Goal: Navigation & Orientation: Find specific page/section

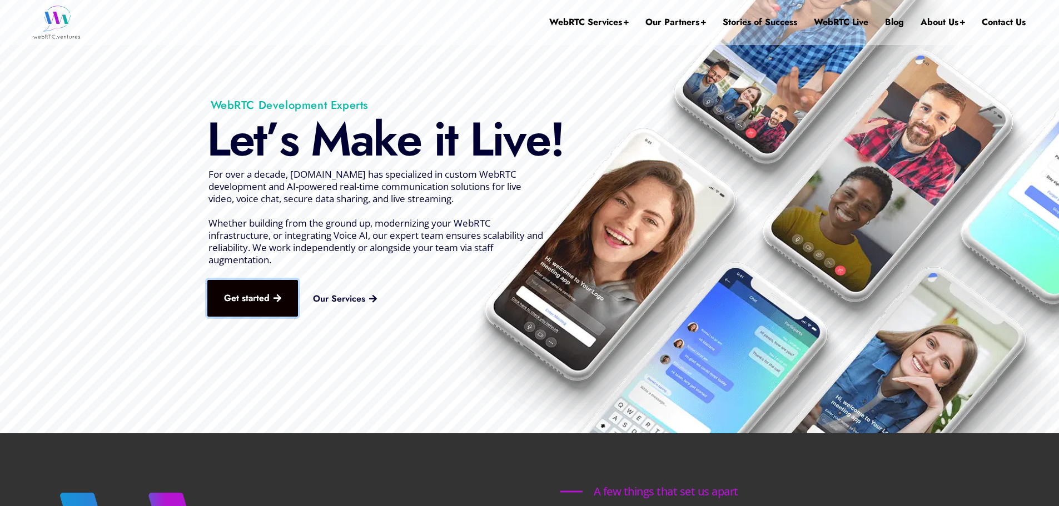
click at [257, 292] on link "Get started" at bounding box center [252, 298] width 91 height 37
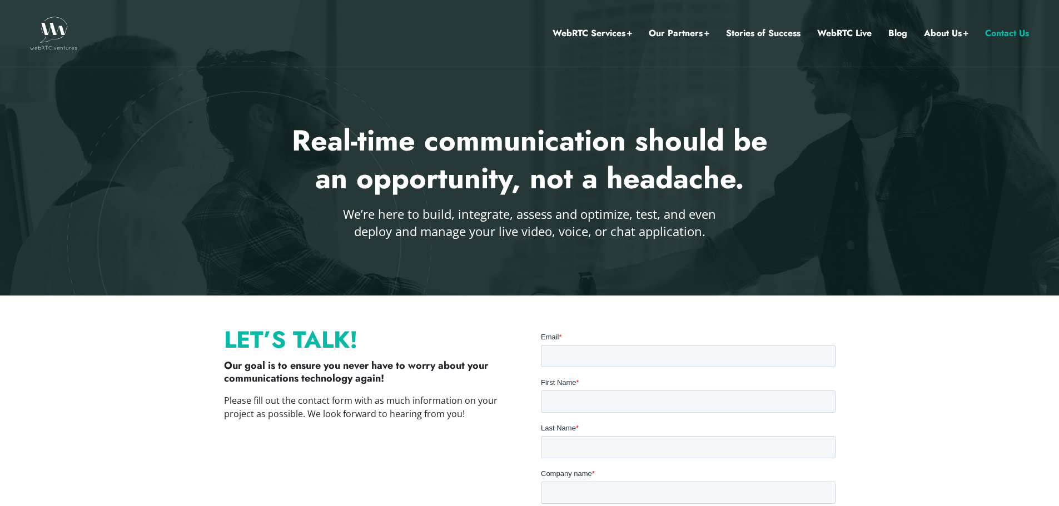
click at [64, 18] on img at bounding box center [53, 33] width 47 height 33
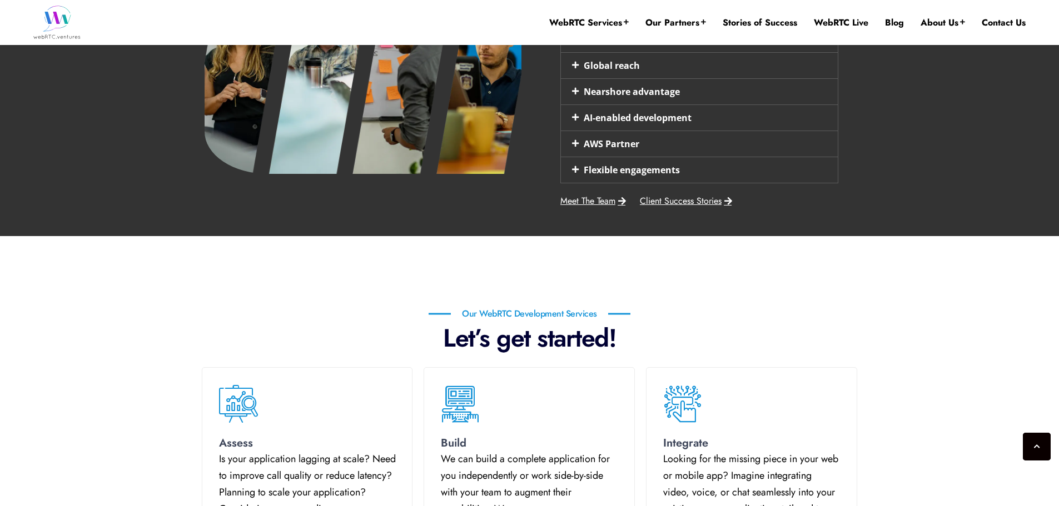
scroll to position [934, 0]
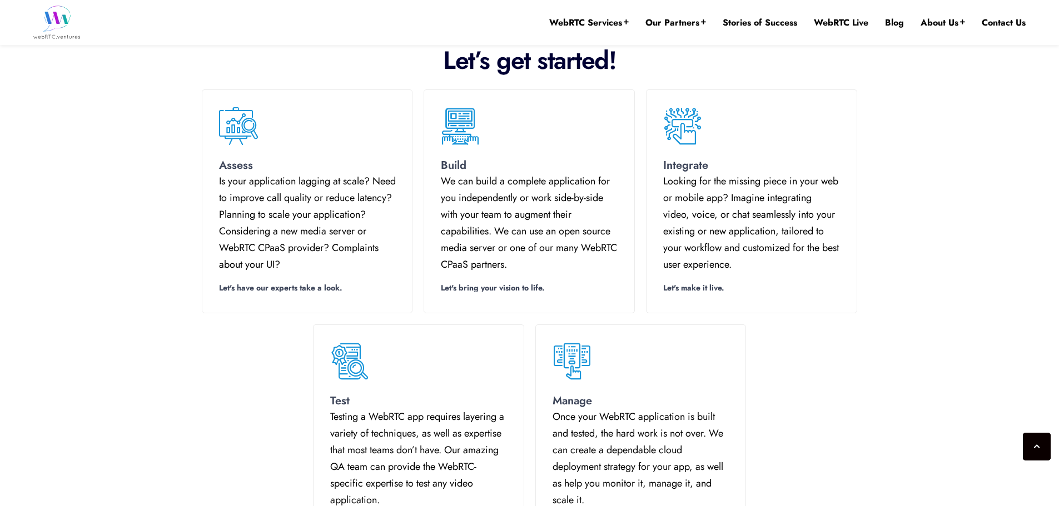
click at [619, 391] on div at bounding box center [641, 436] width 210 height 223
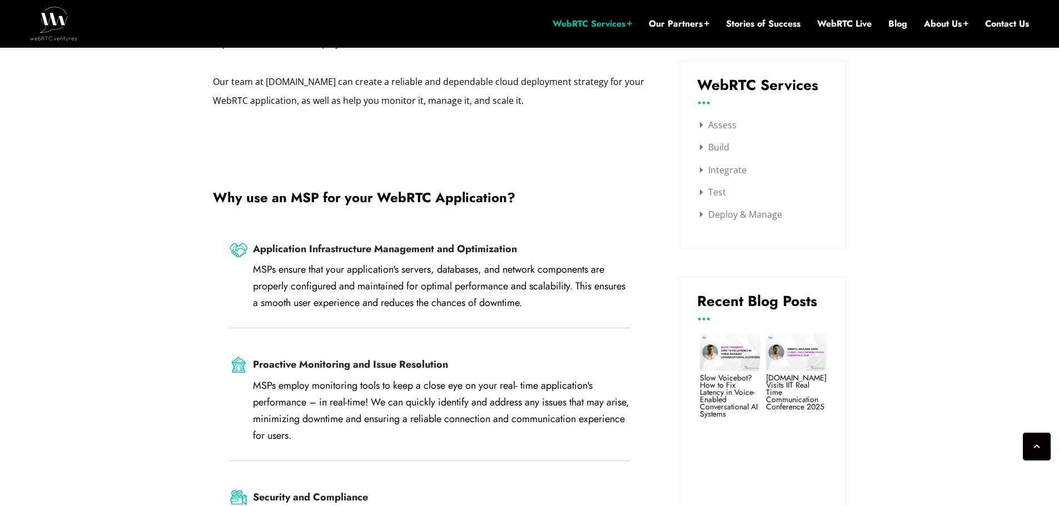
scroll to position [789, 0]
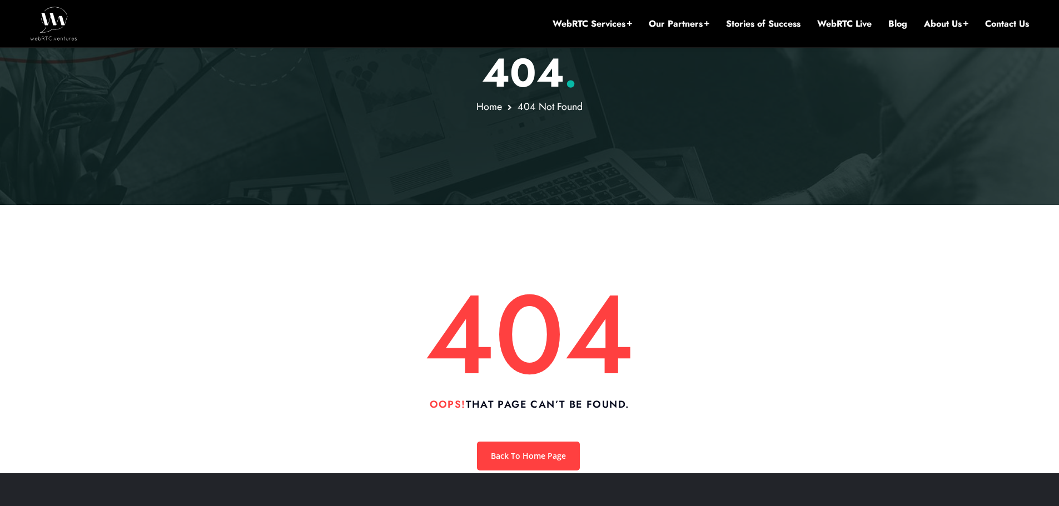
scroll to position [233, 0]
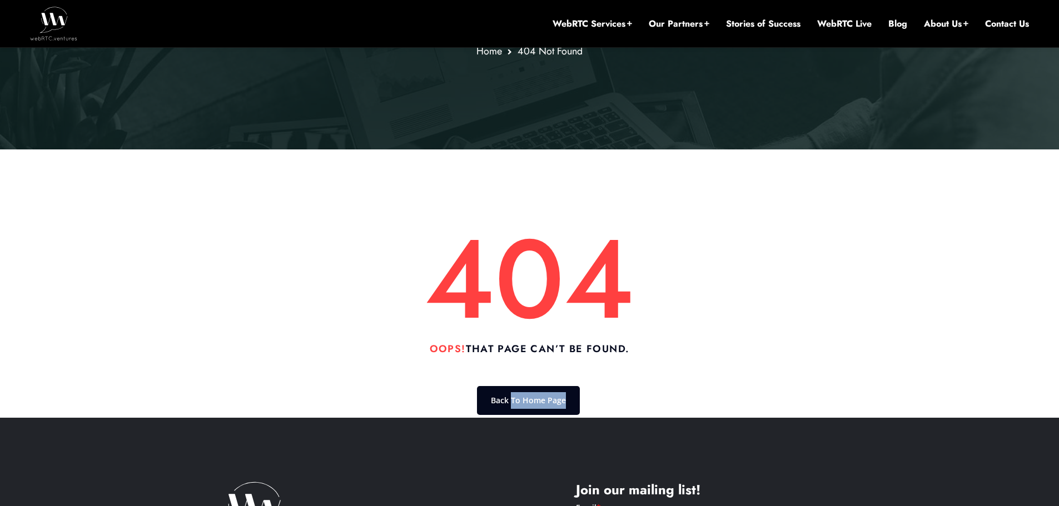
drag, startPoint x: 516, startPoint y: 415, endPoint x: 506, endPoint y: 405, distance: 14.1
click at [510, 412] on div "Back To Home Page" at bounding box center [529, 400] width 651 height 34
click at [849, 8] on li "WebRTC Live" at bounding box center [844, 23] width 54 height 47
click at [846, 21] on link "WebRTC Live" at bounding box center [844, 24] width 54 height 12
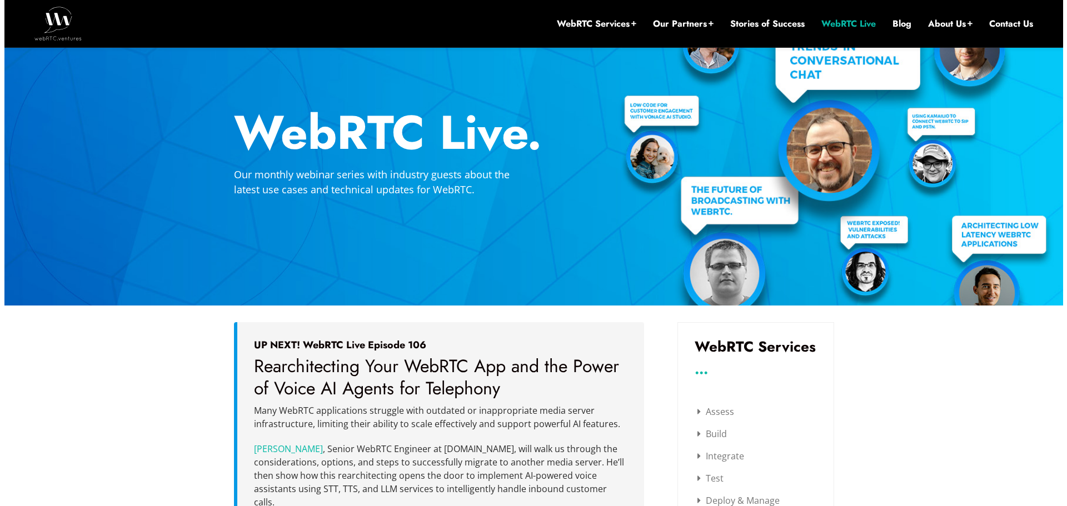
scroll to position [11, 0]
